Goal: Feedback & Contribution: Submit feedback/report problem

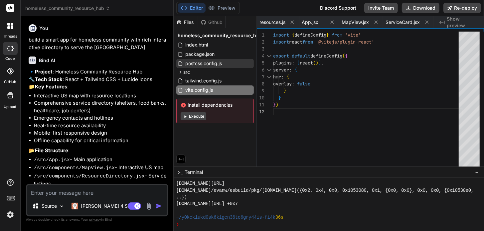
scroll to position [3888, 0]
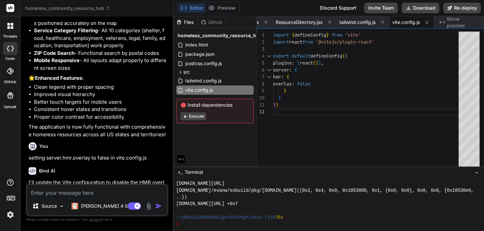
click at [197, 116] on button "Execute" at bounding box center [193, 116] width 26 height 8
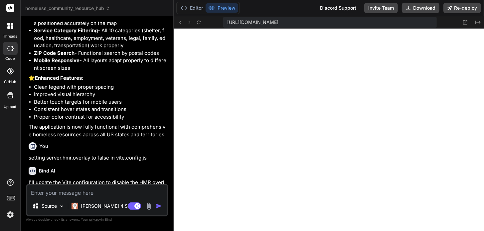
scroll to position [2559, 0]
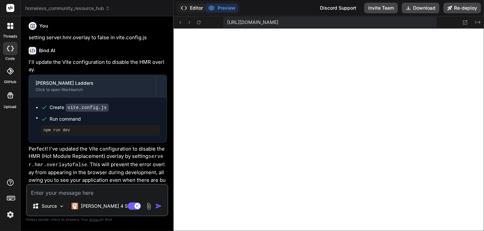
click at [196, 9] on button "Editor" at bounding box center [192, 7] width 28 height 9
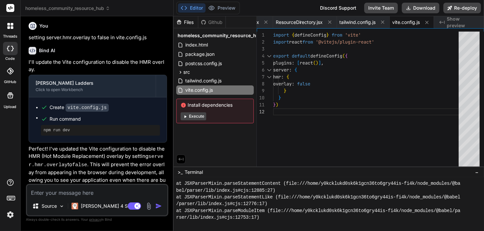
click at [195, 116] on button "Execute" at bounding box center [193, 116] width 26 height 8
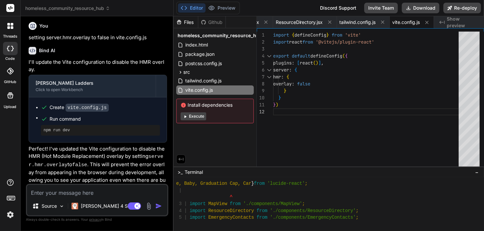
scroll to position [4881, 0]
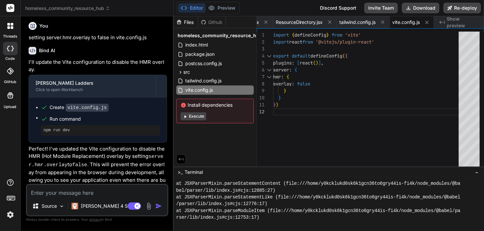
click at [198, 114] on button "Execute" at bounding box center [193, 116] width 26 height 8
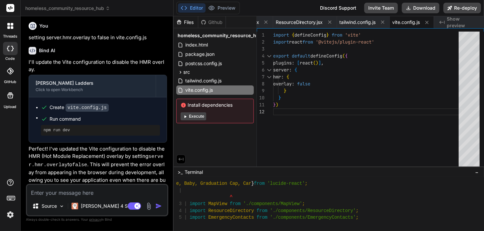
scroll to position [5377, 0]
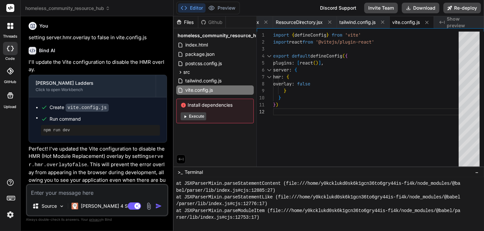
click at [198, 117] on button "Execute" at bounding box center [193, 116] width 26 height 8
click at [222, 8] on button "Preview" at bounding box center [221, 7] width 33 height 9
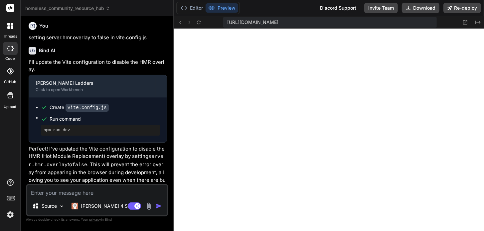
click at [277, 23] on span "[URL][DOMAIN_NAME]" at bounding box center [252, 22] width 51 height 7
click at [199, 22] on icon at bounding box center [199, 23] width 6 height 6
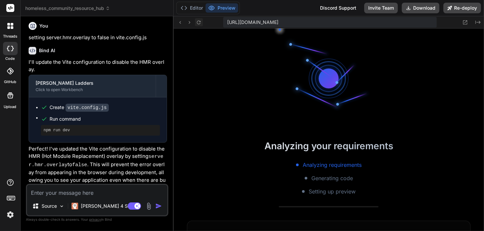
scroll to position [6145, 0]
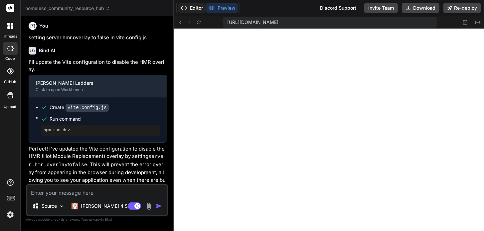
click at [201, 10] on button "Editor" at bounding box center [192, 7] width 28 height 9
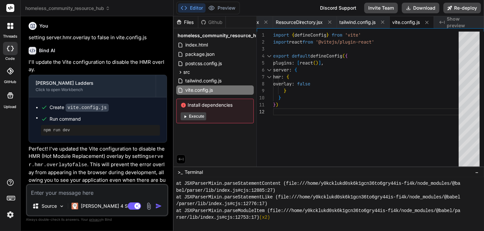
click at [199, 116] on button "Execute" at bounding box center [193, 116] width 26 height 8
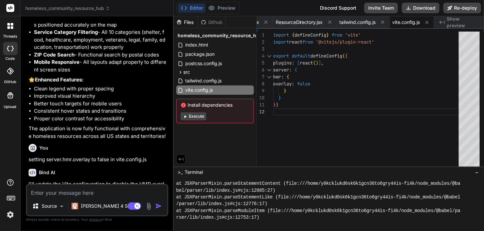
scroll to position [2559, 0]
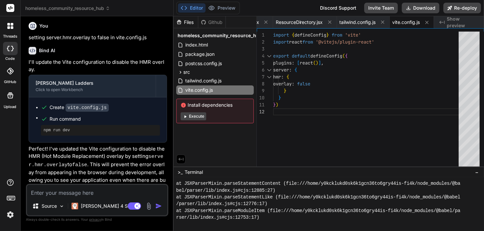
click at [196, 118] on button "Execute" at bounding box center [193, 116] width 26 height 8
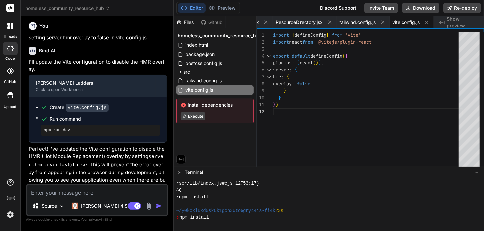
scroll to position [6723, 0]
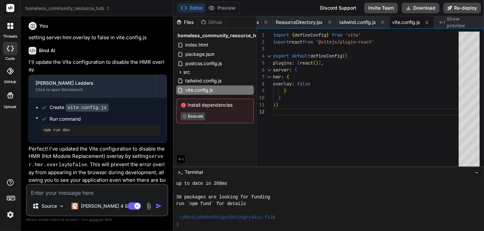
type textarea "x"
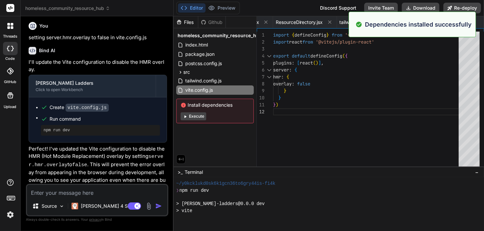
scroll to position [6798, 0]
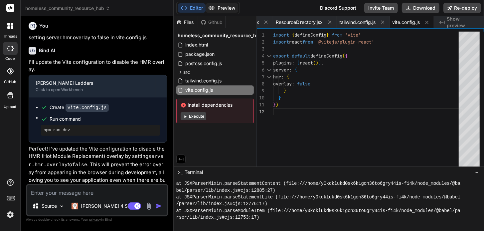
click at [226, 11] on button "Preview" at bounding box center [221, 7] width 33 height 9
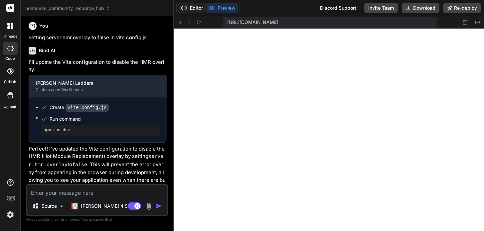
click at [194, 5] on button "Editor" at bounding box center [192, 7] width 28 height 9
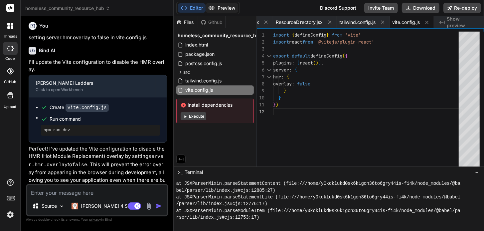
click at [217, 11] on button "Preview" at bounding box center [221, 7] width 33 height 9
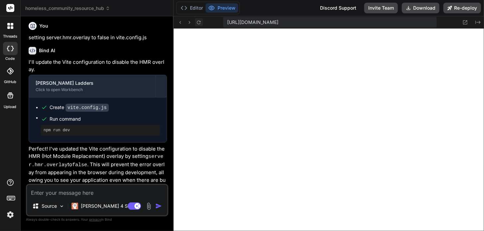
click at [199, 24] on icon at bounding box center [199, 22] width 4 height 4
click at [200, 23] on icon at bounding box center [199, 22] width 4 height 4
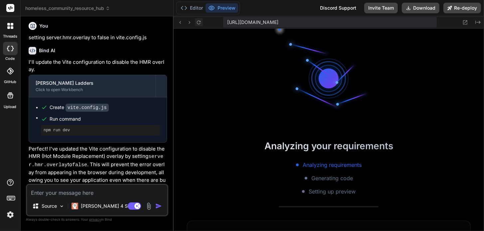
click at [200, 23] on icon at bounding box center [199, 22] width 4 height 4
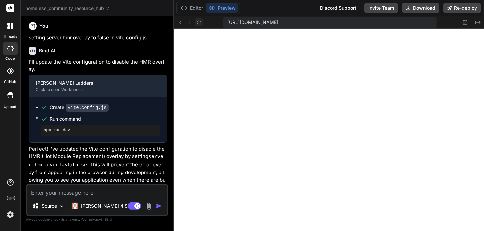
click at [201, 23] on button at bounding box center [199, 22] width 8 height 8
click at [202, 23] on button at bounding box center [199, 22] width 8 height 8
click at [195, 10] on button "Editor" at bounding box center [192, 7] width 28 height 9
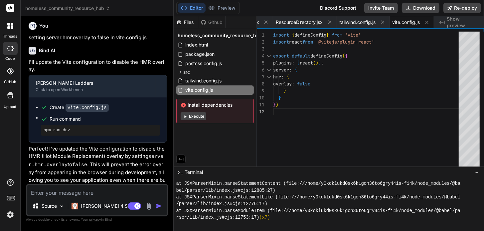
click at [84, 195] on textarea at bounding box center [97, 191] width 140 height 12
type textarea "a"
type textarea "x"
type textarea "ad"
type textarea "x"
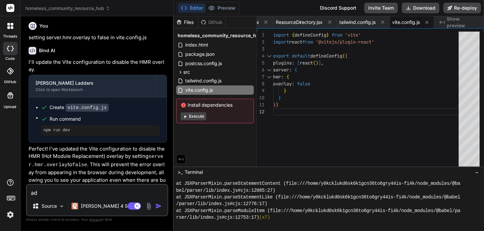
type textarea "add"
type textarea "x"
type textarea "add"
type textarea "x"
type textarea "add r"
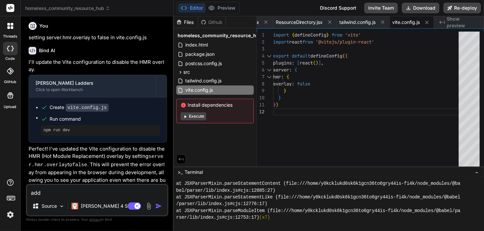
type textarea "x"
type textarea "add re"
type textarea "x"
type textarea "add rep"
type textarea "x"
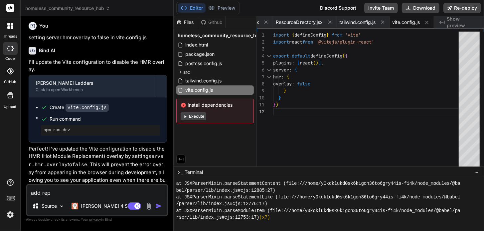
type textarea "add repo"
type textarea "x"
type textarea "add repor"
type textarea "x"
type textarea "add report"
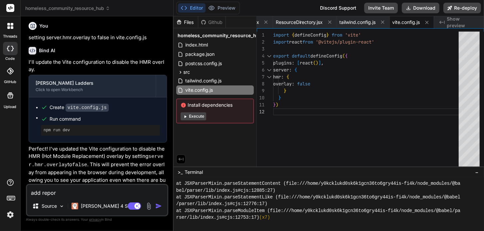
type textarea "x"
type textarea "add reporti"
type textarea "x"
type textarea "add reportin"
type textarea "x"
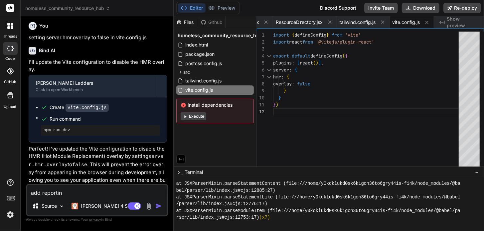
type textarea "add reporting"
type textarea "x"
type textarea "add reporting"
type textarea "x"
type textarea "add reporting f"
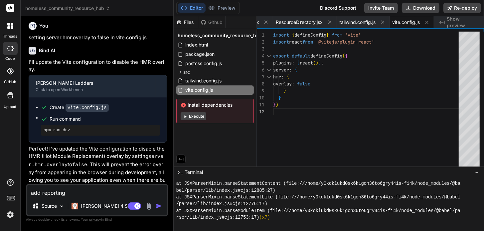
type textarea "x"
type textarea "add reporting fo"
type textarea "x"
type textarea "add reporting for"
type textarea "x"
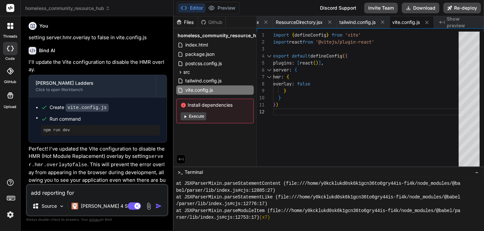
type textarea "add reporting for"
type textarea "x"
type textarea "add reporting for s"
type textarea "x"
type textarea "add reporting for se"
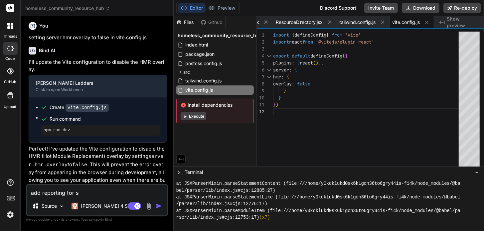
type textarea "x"
type textarea "add reporting for sex"
type textarea "x"
type textarea "add reporting for sex"
type textarea "x"
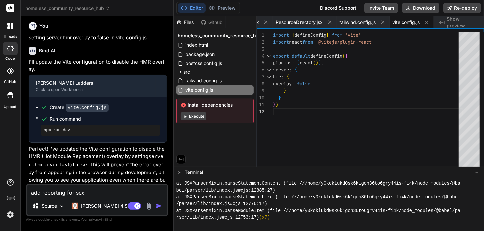
type textarea "add reporting for sex t"
type textarea "x"
type textarea "add reporting for sex tr"
type textarea "x"
type textarea "add reporting for sex tra"
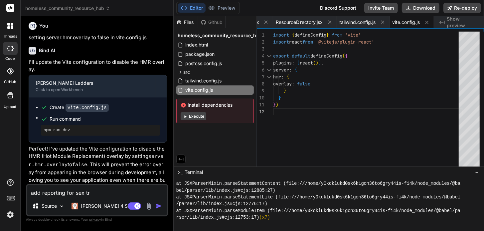
type textarea "x"
type textarea "add reporting for sex traf"
type textarea "x"
type textarea "add reporting for sex traff"
type textarea "x"
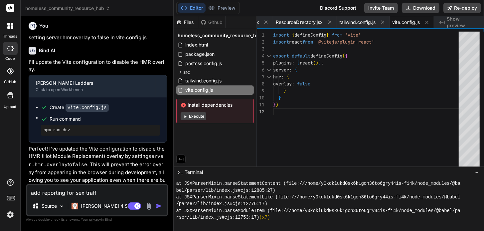
type textarea "add reporting for sex traffi"
type textarea "x"
type textarea "add reporting for sex traffic"
type textarea "x"
type textarea "add reporting for sex traffick"
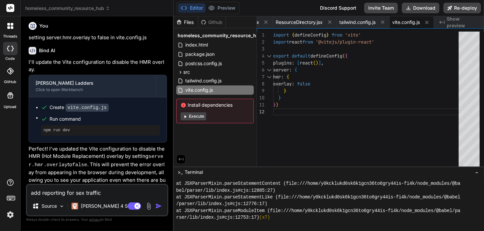
type textarea "x"
type textarea "add reporting for sex trafficki"
type textarea "x"
type textarea "add reporting for sex traffickin"
type textarea "x"
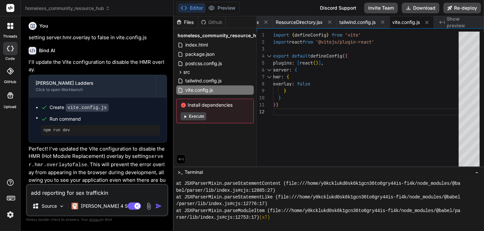
type textarea "add reporting for sex trafficking"
type textarea "x"
type textarea "add reporting for sex trafficking"
click at [158, 205] on img "button" at bounding box center [158, 206] width 7 height 7
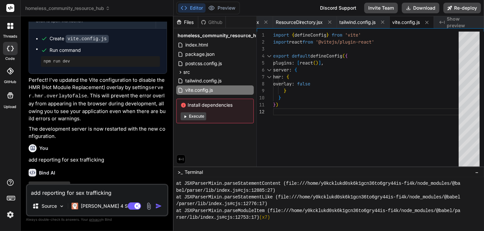
type textarea "x"
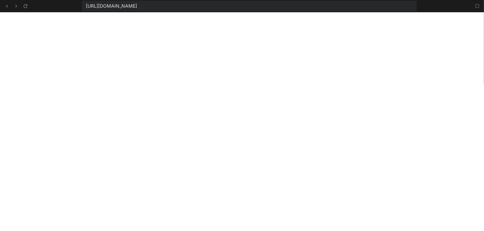
scroll to position [585, 0]
click at [26, 5] on icon at bounding box center [26, 6] width 6 height 6
